Goal: Information Seeking & Learning: Learn about a topic

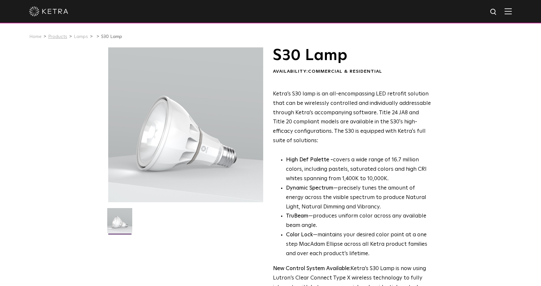
click at [62, 39] on link "Products" at bounding box center [57, 36] width 19 height 5
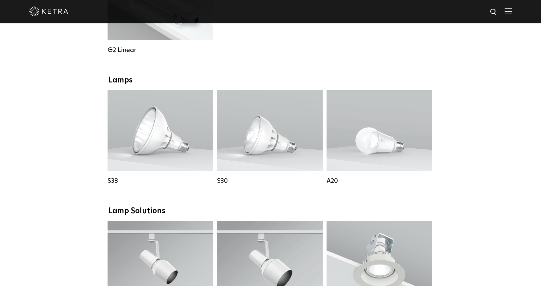
scroll to position [433, 0]
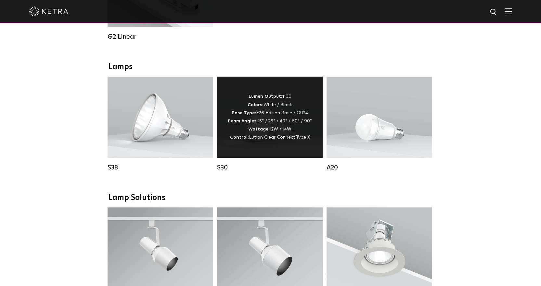
click at [271, 140] on span "Lutron Clear Connect Type X" at bounding box center [279, 137] width 61 height 5
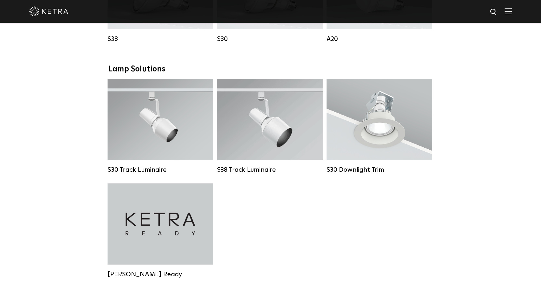
scroll to position [557, 0]
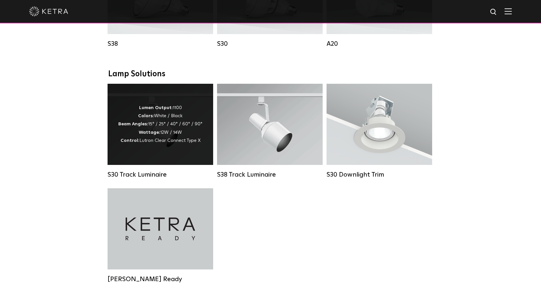
click at [181, 143] on div "Lumen Output: 1100 Colors: White / Black Beam Angles: 15° / 25° / 40° / 60° / 9…" at bounding box center [160, 124] width 84 height 41
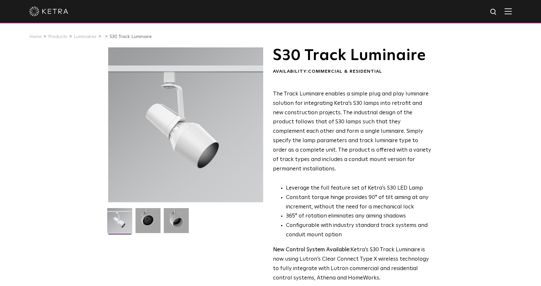
scroll to position [217, 0]
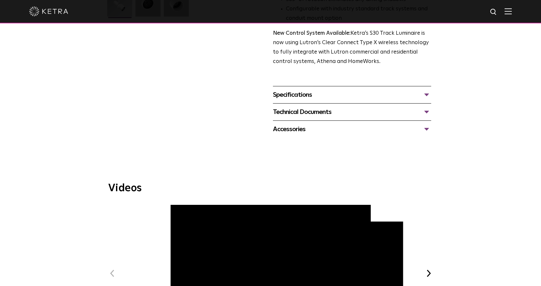
click at [427, 107] on div "Technical Documents" at bounding box center [352, 112] width 158 height 10
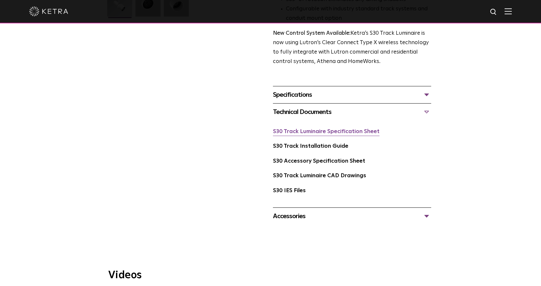
click at [344, 129] on link "S30 Track Luminaire Specification Sheet" at bounding box center [326, 132] width 107 height 6
